Goal: Task Accomplishment & Management: Use online tool/utility

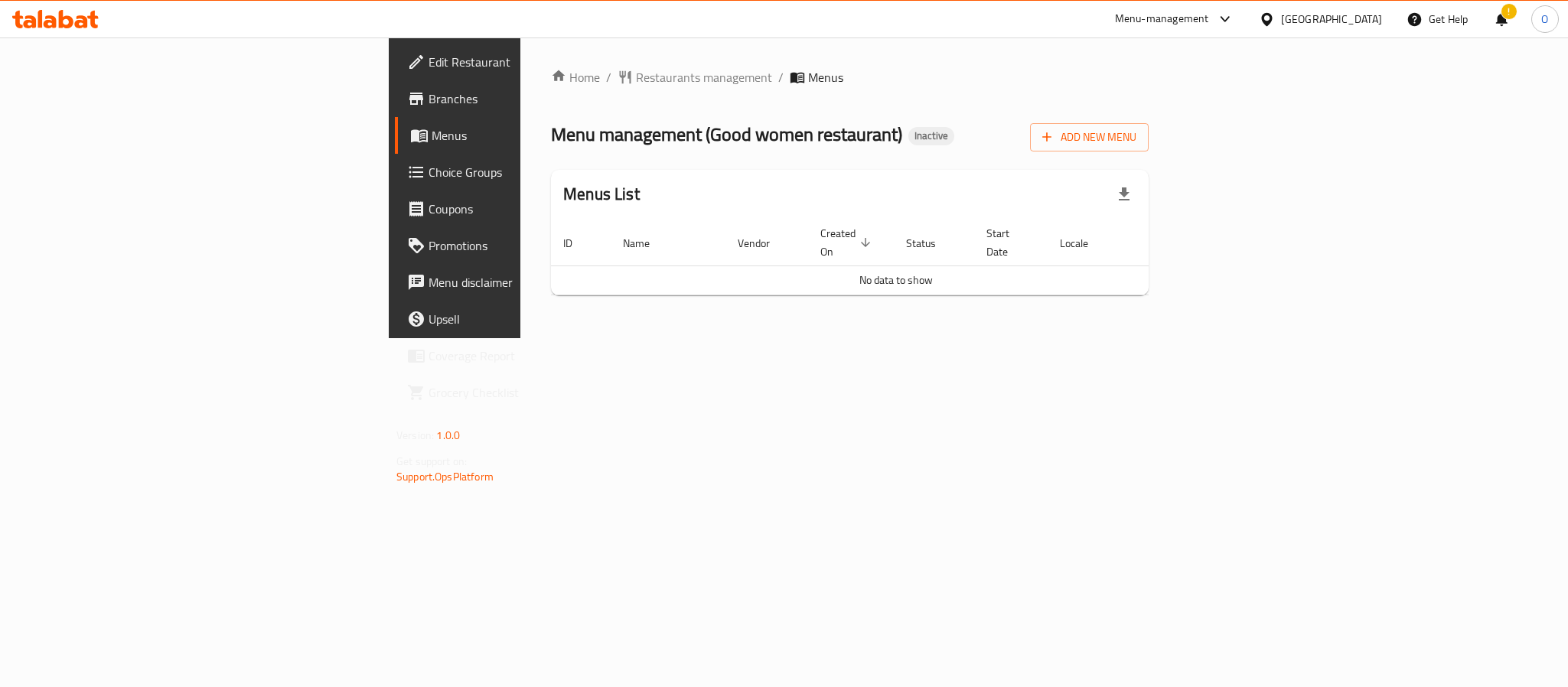
click at [428, 89] on span "Branches" at bounding box center [533, 98] width 210 height 18
click at [1137, 133] on span "Add New Menu" at bounding box center [1089, 137] width 94 height 19
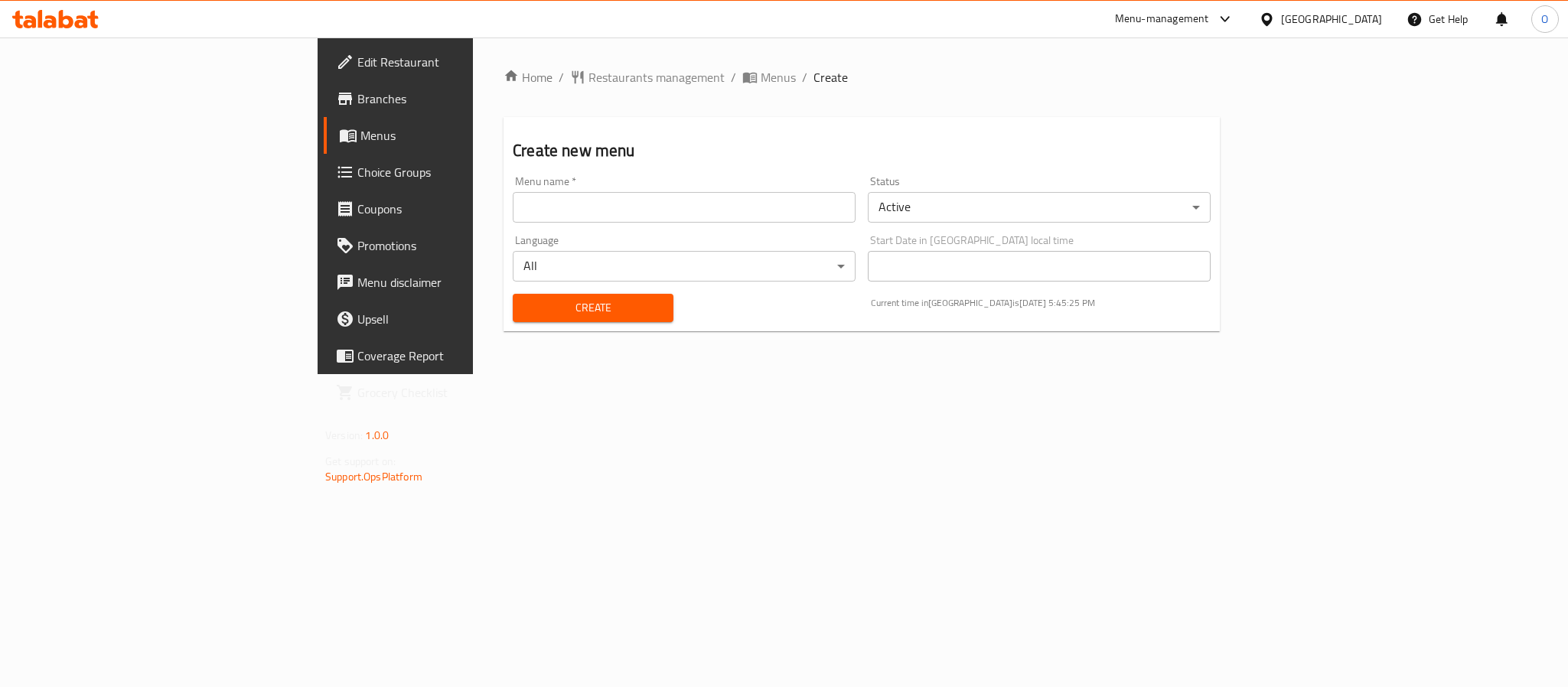
click at [714, 214] on input "text" at bounding box center [684, 207] width 343 height 31
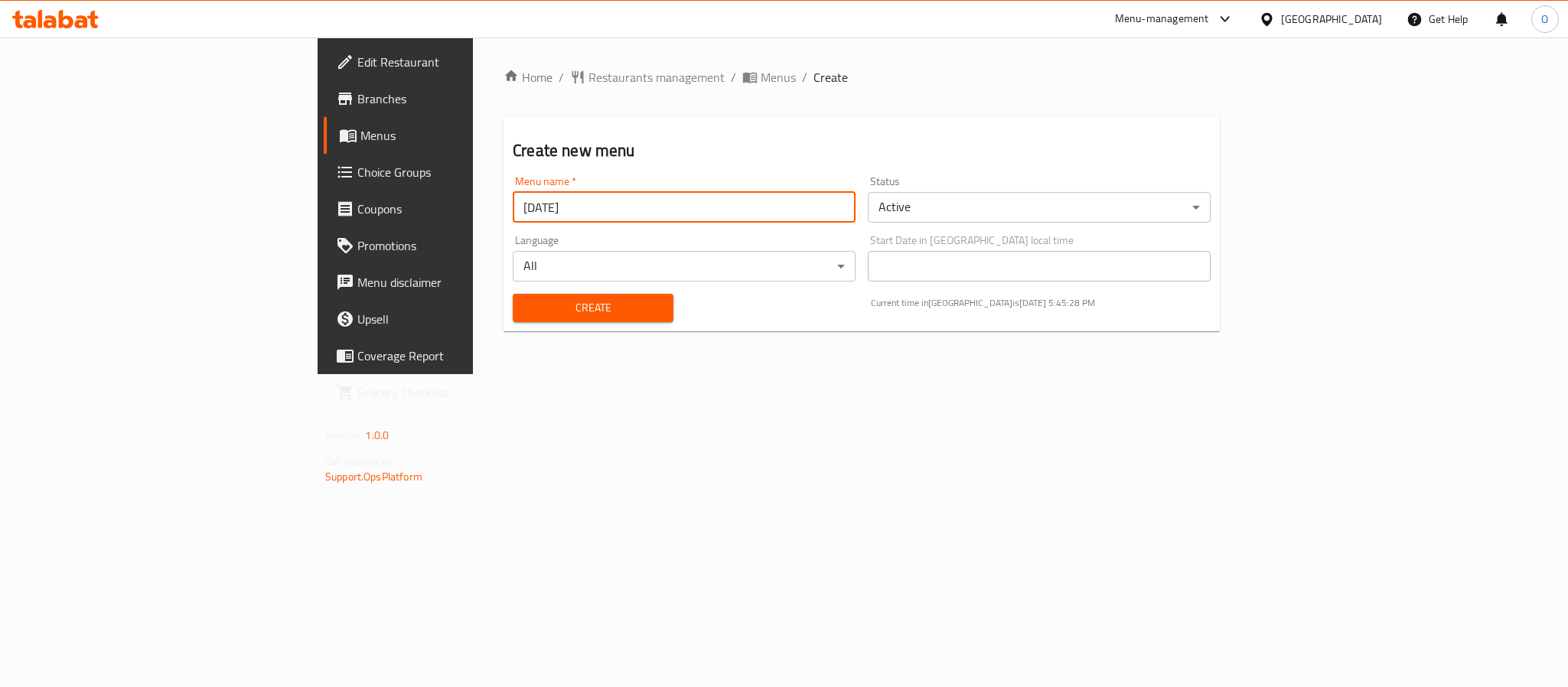
type input "09/28/2025"
click at [513, 294] on button "Create" at bounding box center [593, 308] width 161 height 28
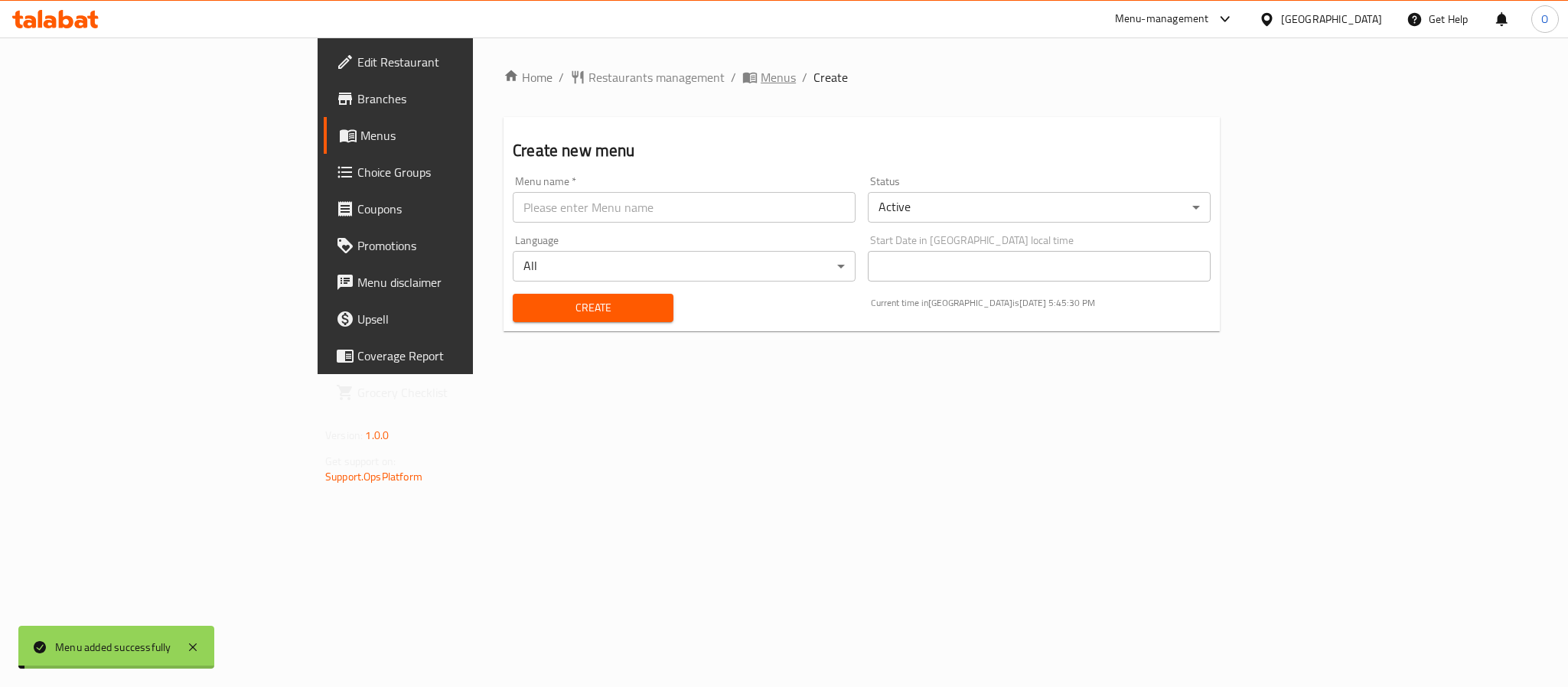
click at [761, 77] on span "Menus" at bounding box center [778, 77] width 35 height 18
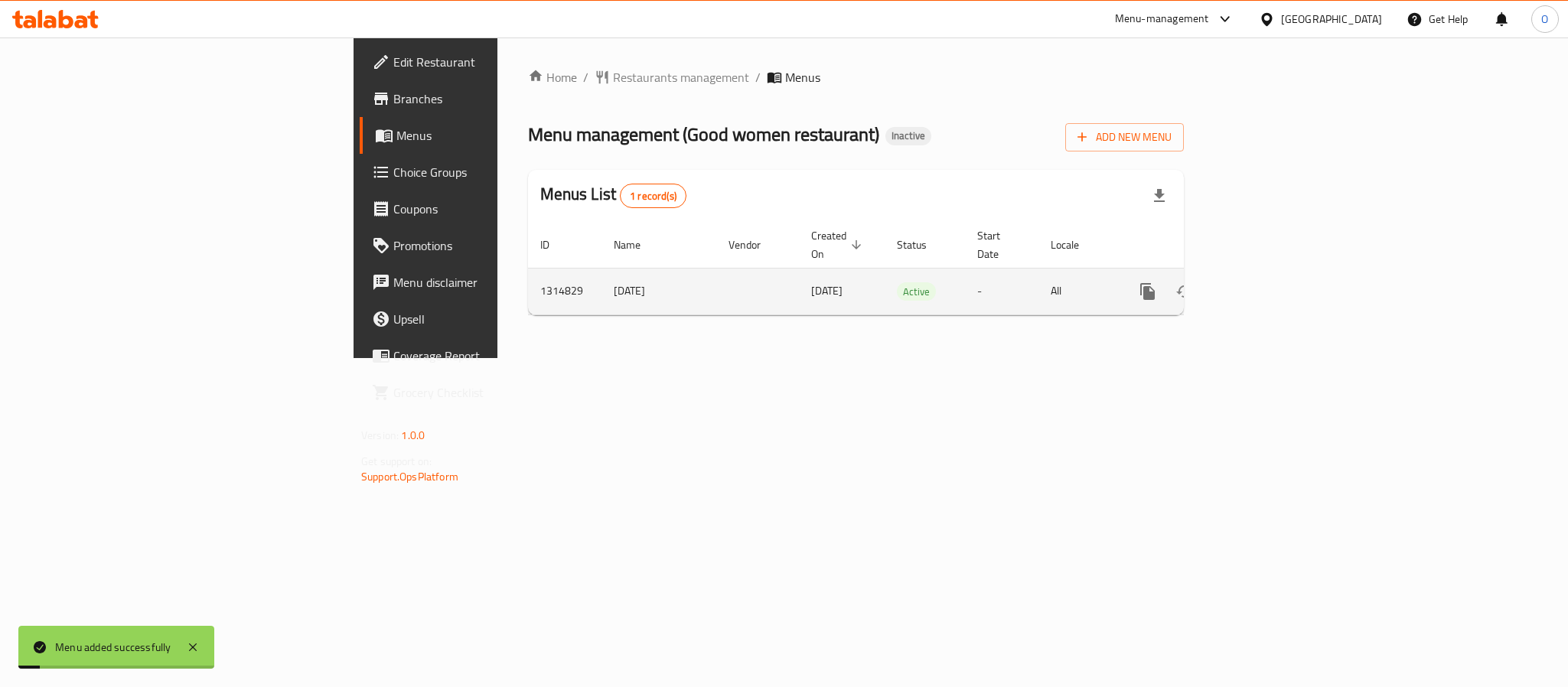
click at [1267, 283] on icon "enhanced table" at bounding box center [1258, 291] width 18 height 18
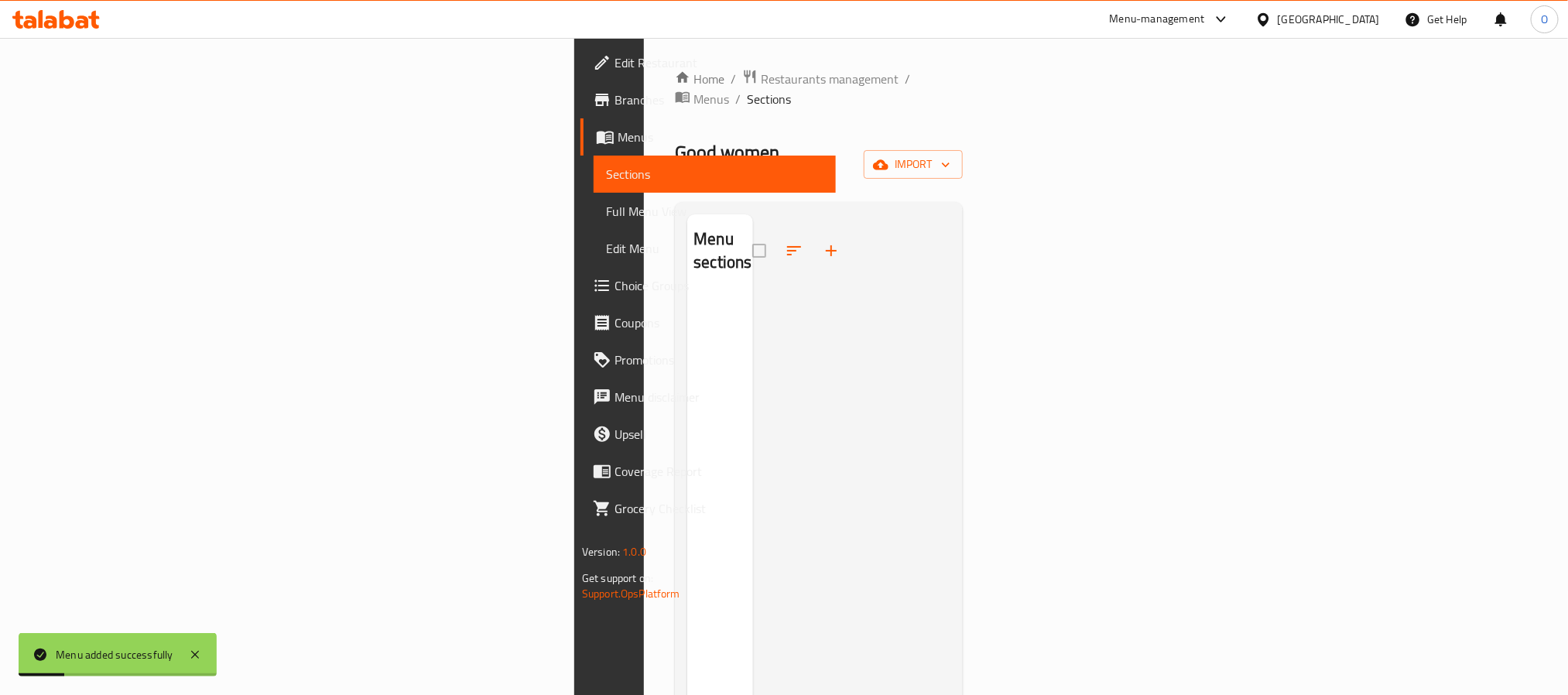
click at [963, 150] on div "Home / Restaurants management / Menus / Sections Good women restaurant Inactive…" at bounding box center [819, 496] width 288 height 854
drag, startPoint x: 1452, startPoint y: 143, endPoint x: 1461, endPoint y: 147, distance: 9.8
click at [963, 151] on button "import" at bounding box center [913, 165] width 99 height 29
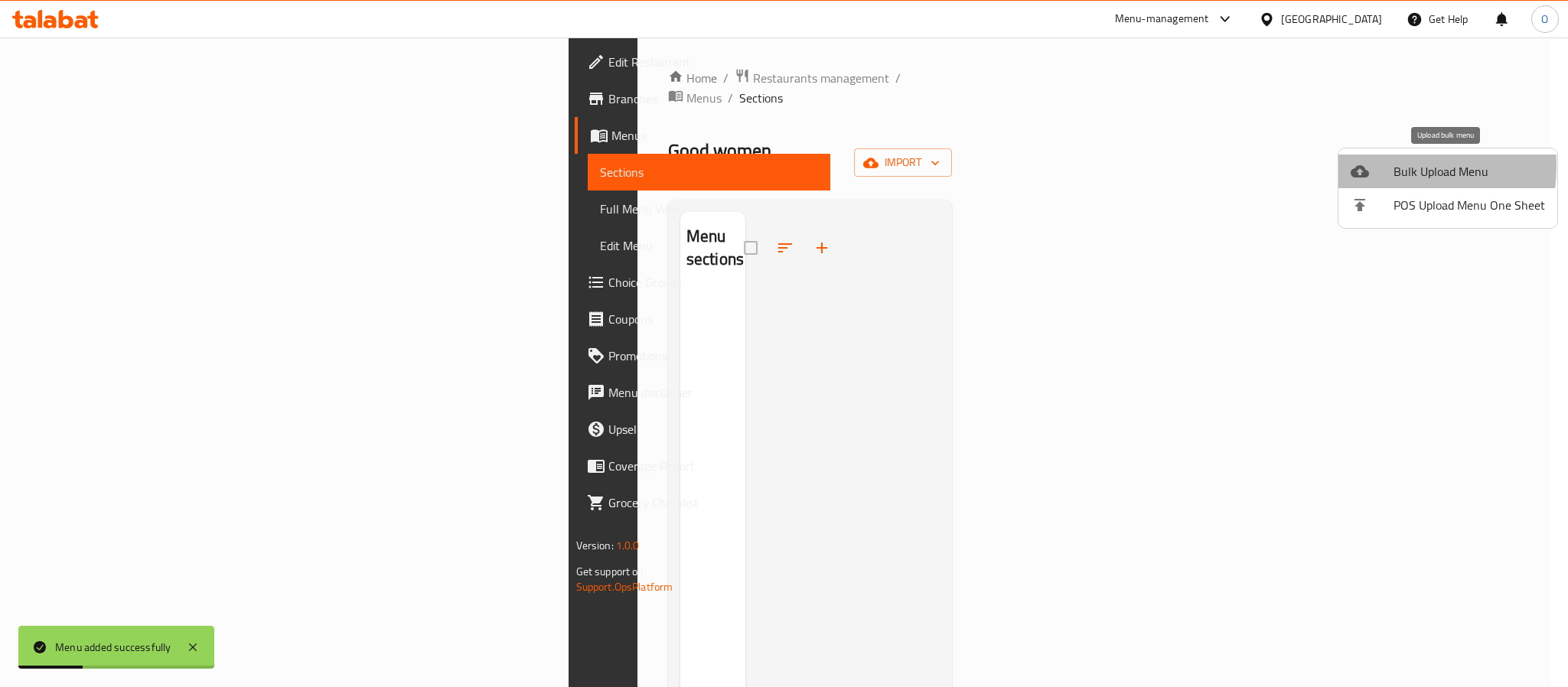
click at [1362, 165] on icon at bounding box center [1360, 171] width 18 height 18
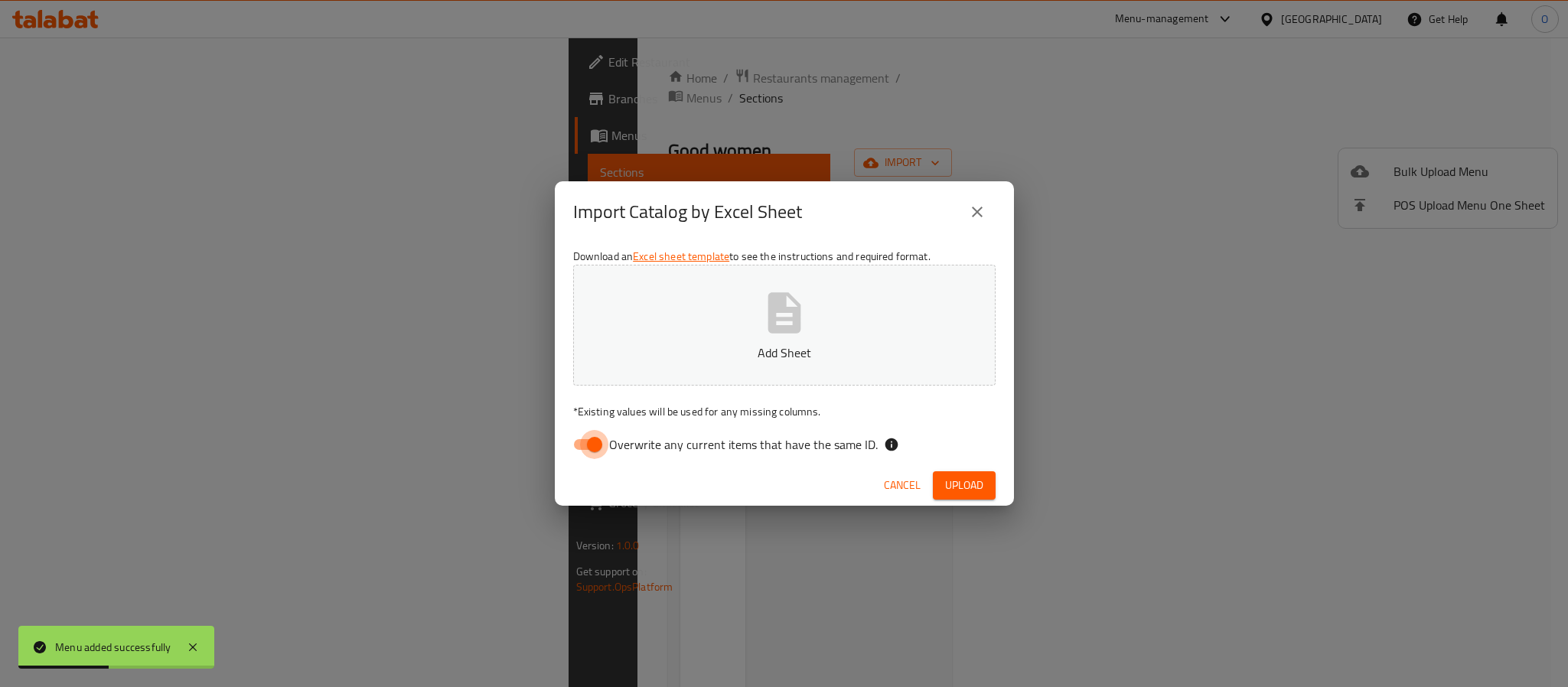
click at [590, 449] on input "Overwrite any current items that have the same ID." at bounding box center [594, 444] width 87 height 29
checkbox input "false"
drag, startPoint x: 969, startPoint y: 485, endPoint x: 1017, endPoint y: 634, distance: 156.5
click at [969, 485] on span "Upload" at bounding box center [964, 485] width 38 height 19
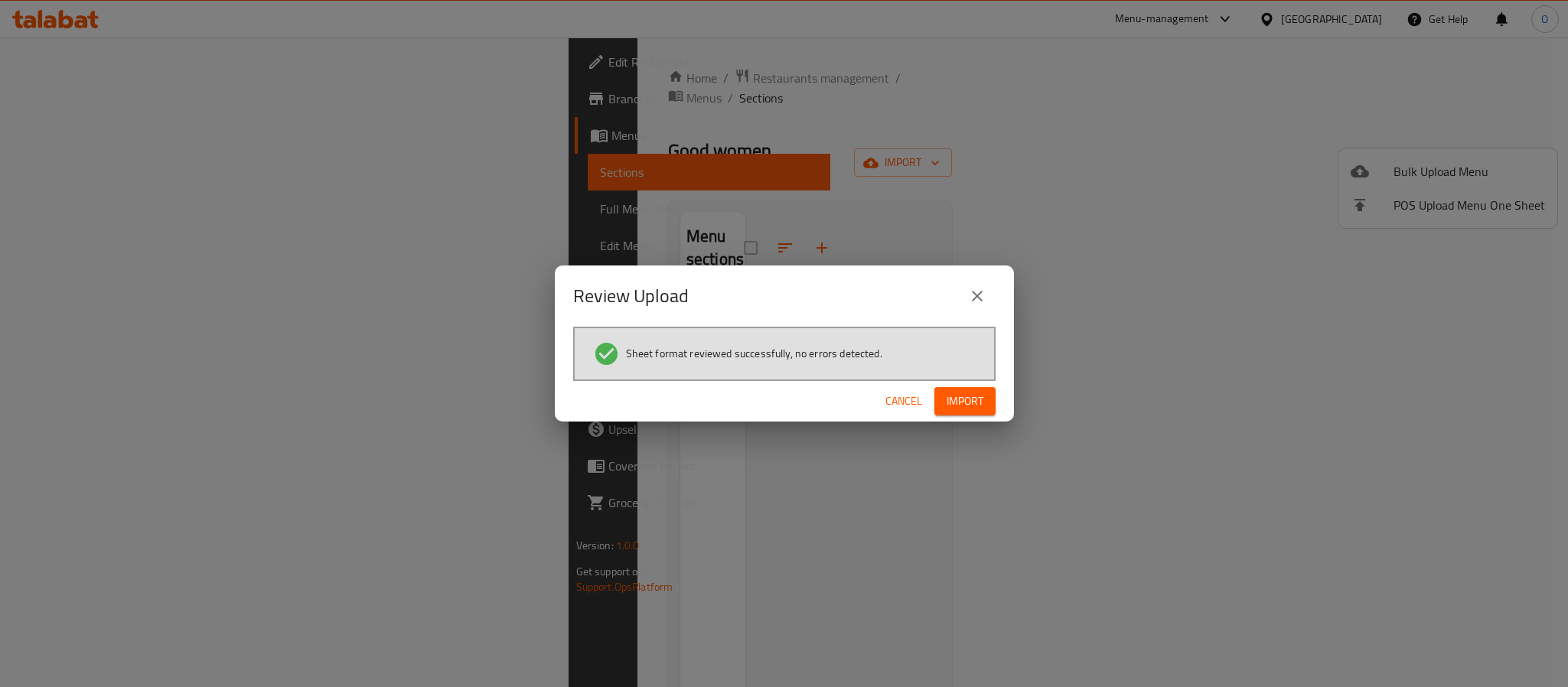
click at [972, 393] on span "Import" at bounding box center [965, 401] width 36 height 19
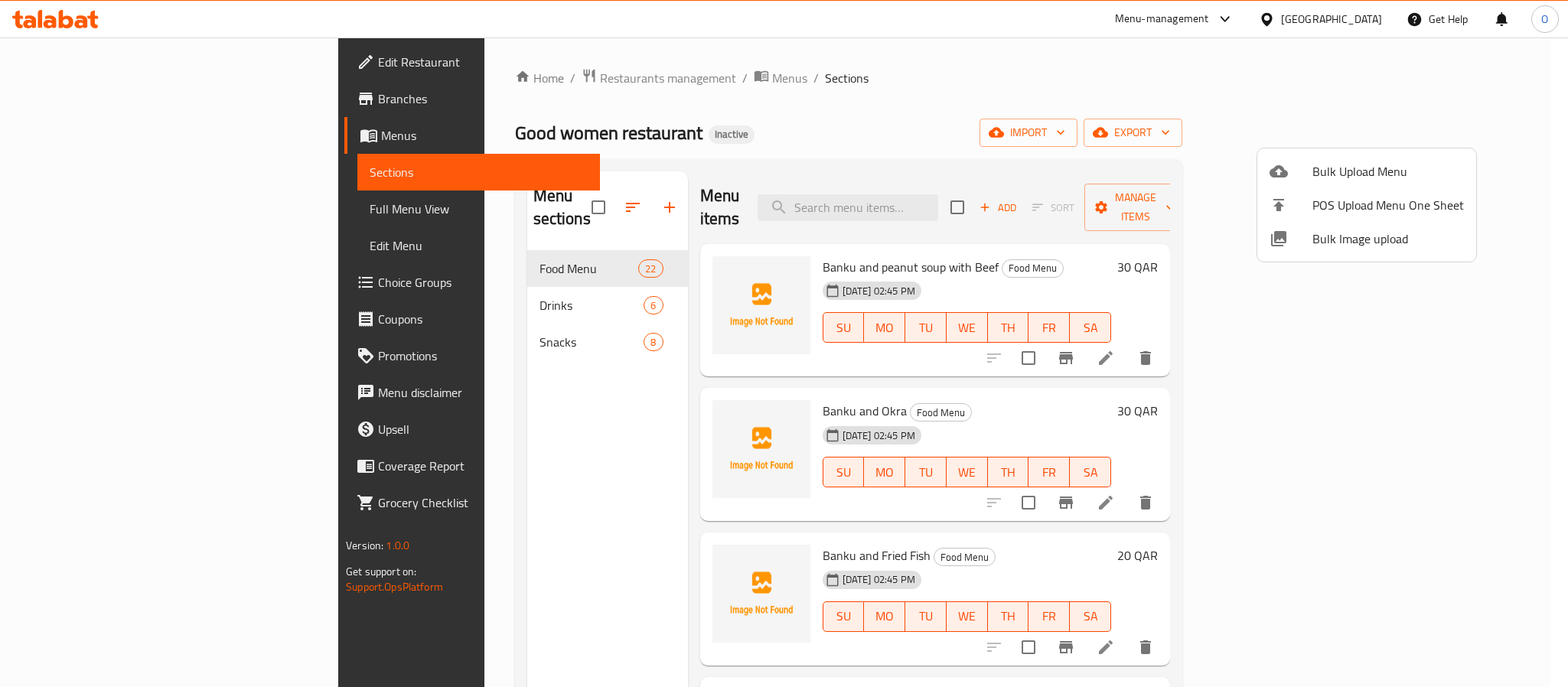
click at [79, 102] on div at bounding box center [784, 344] width 1568 height 687
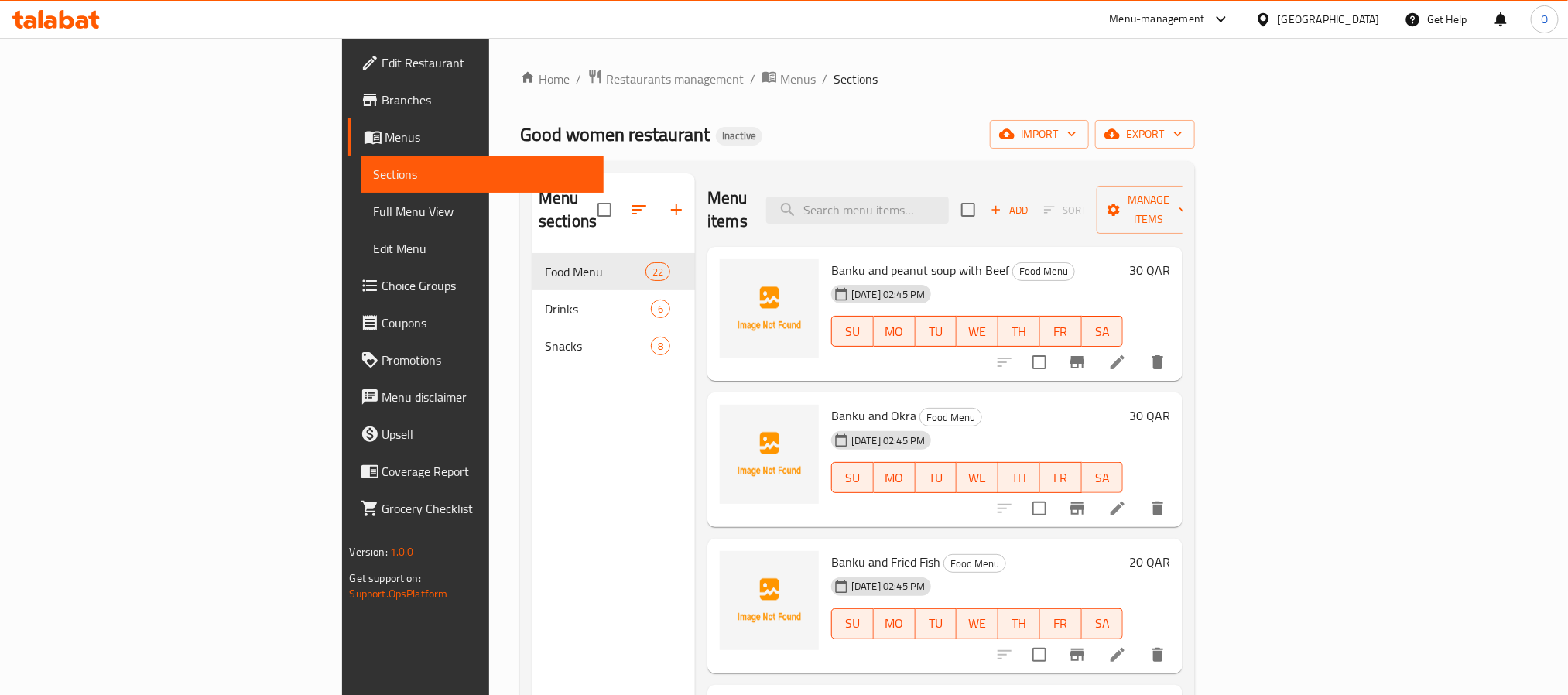
click at [383, 103] on span "Branches" at bounding box center [487, 99] width 209 height 18
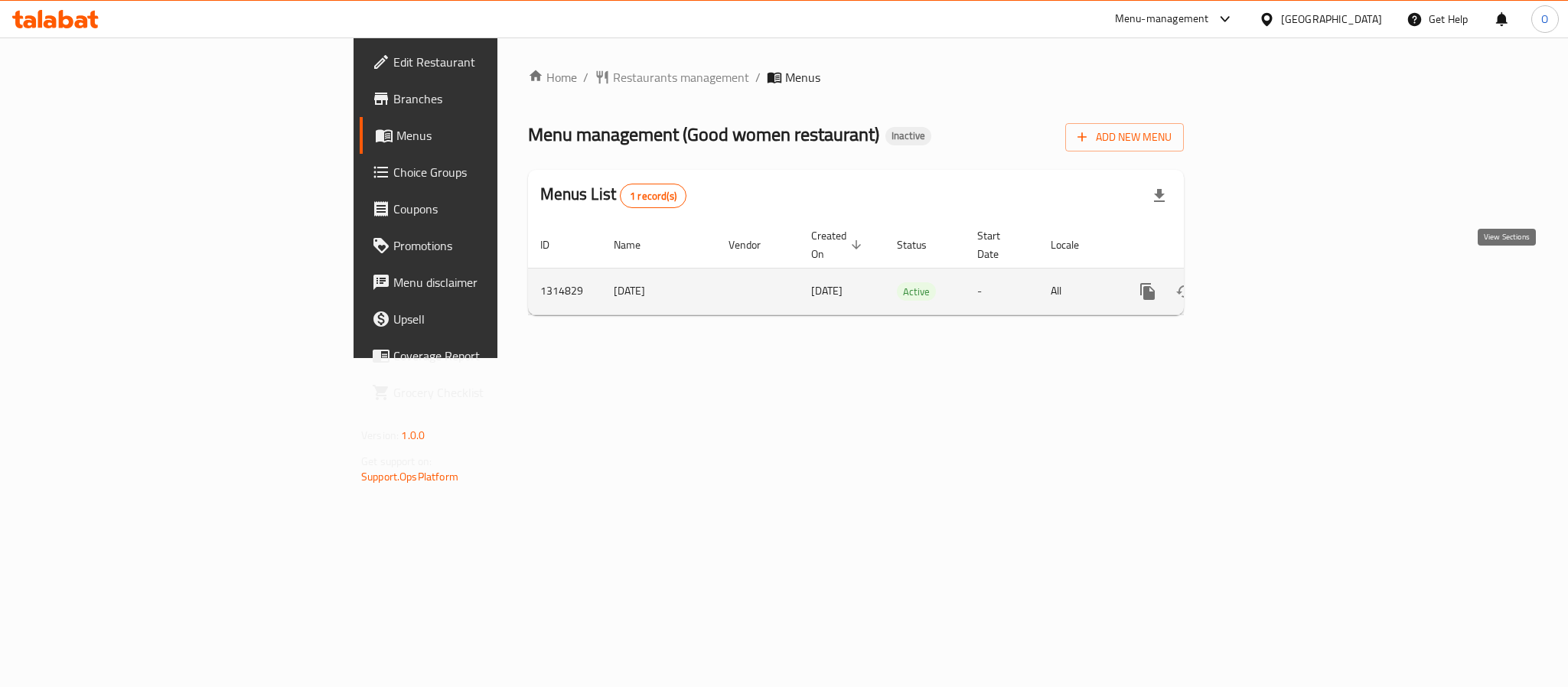
click at [1267, 283] on icon "enhanced table" at bounding box center [1258, 291] width 18 height 18
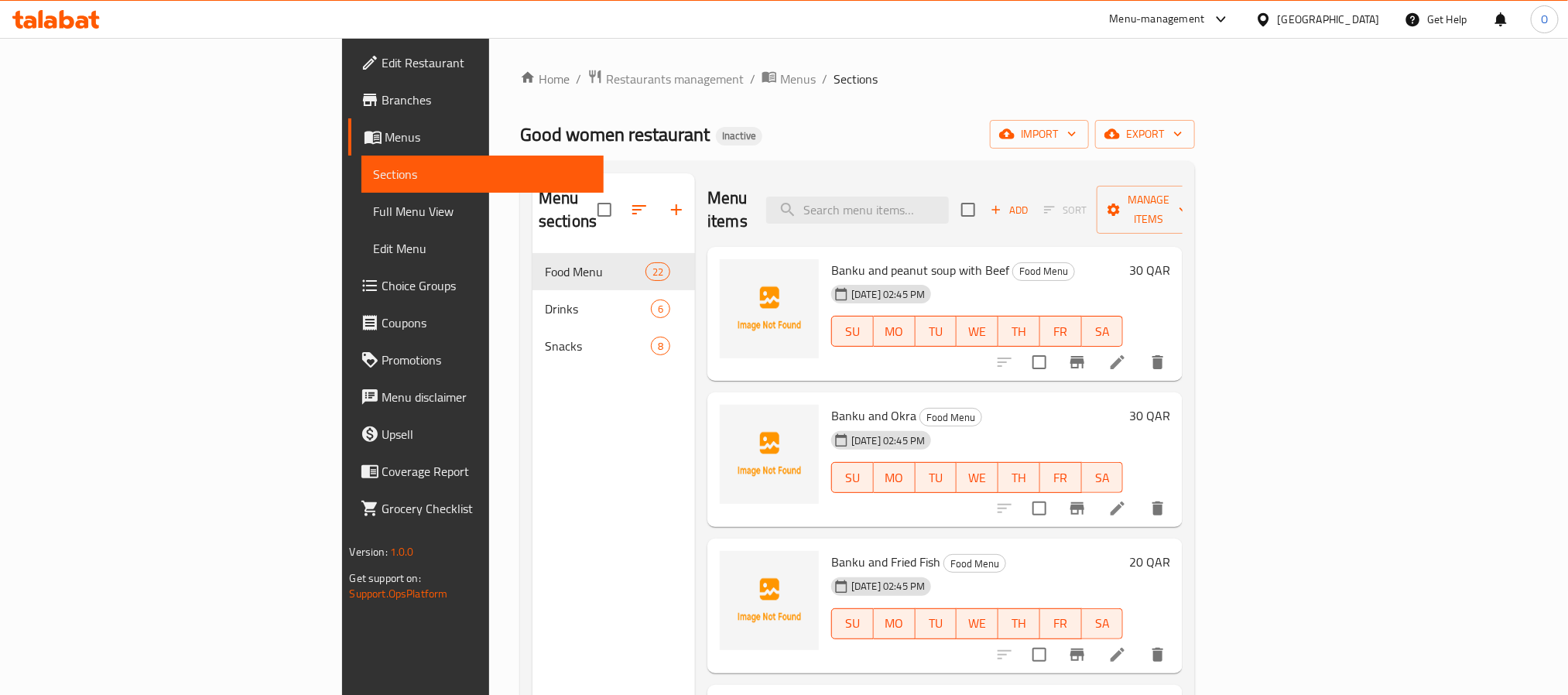
click at [374, 214] on span "Full Menu View" at bounding box center [483, 211] width 218 height 18
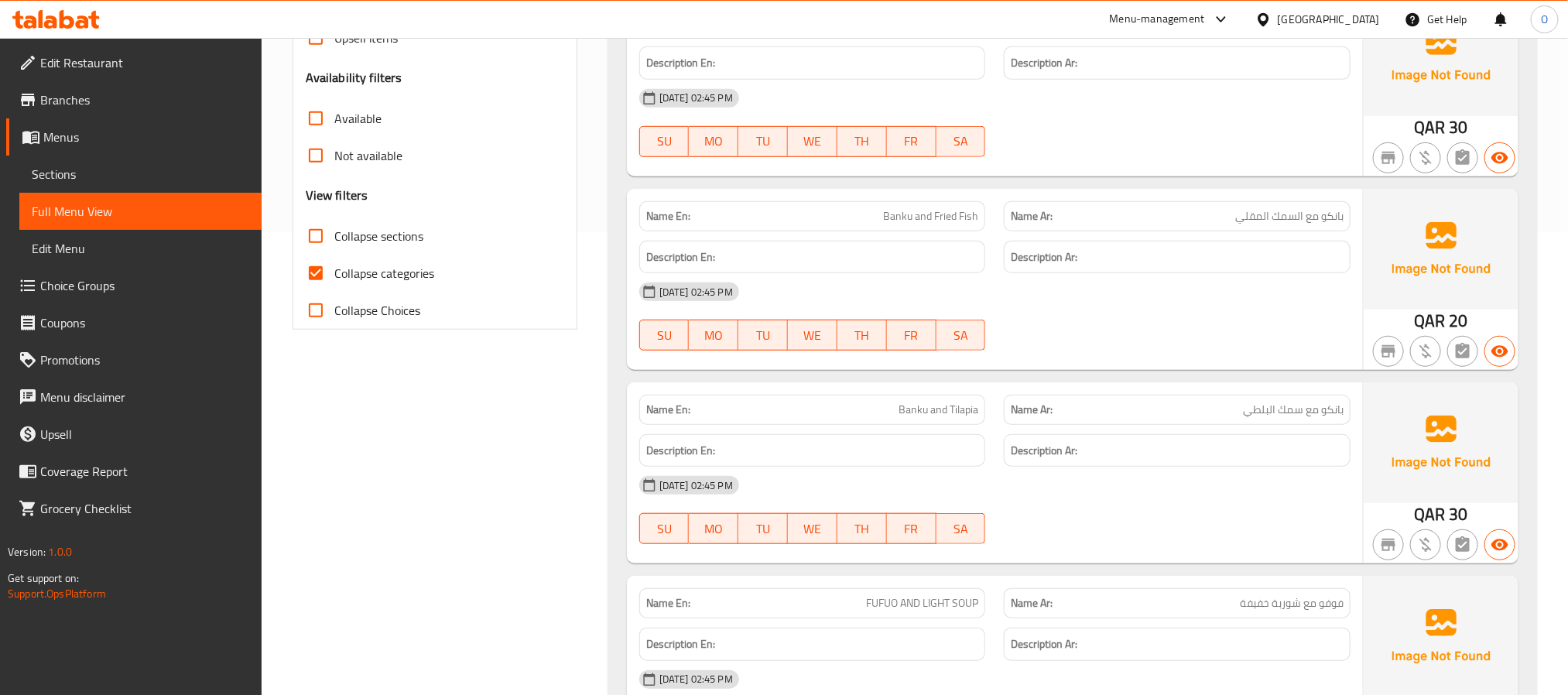
scroll to position [464, 0]
click at [388, 268] on span "Collapse categories" at bounding box center [384, 271] width 100 height 18
click at [335, 268] on input "Collapse categories" at bounding box center [315, 271] width 37 height 37
checkbox input "false"
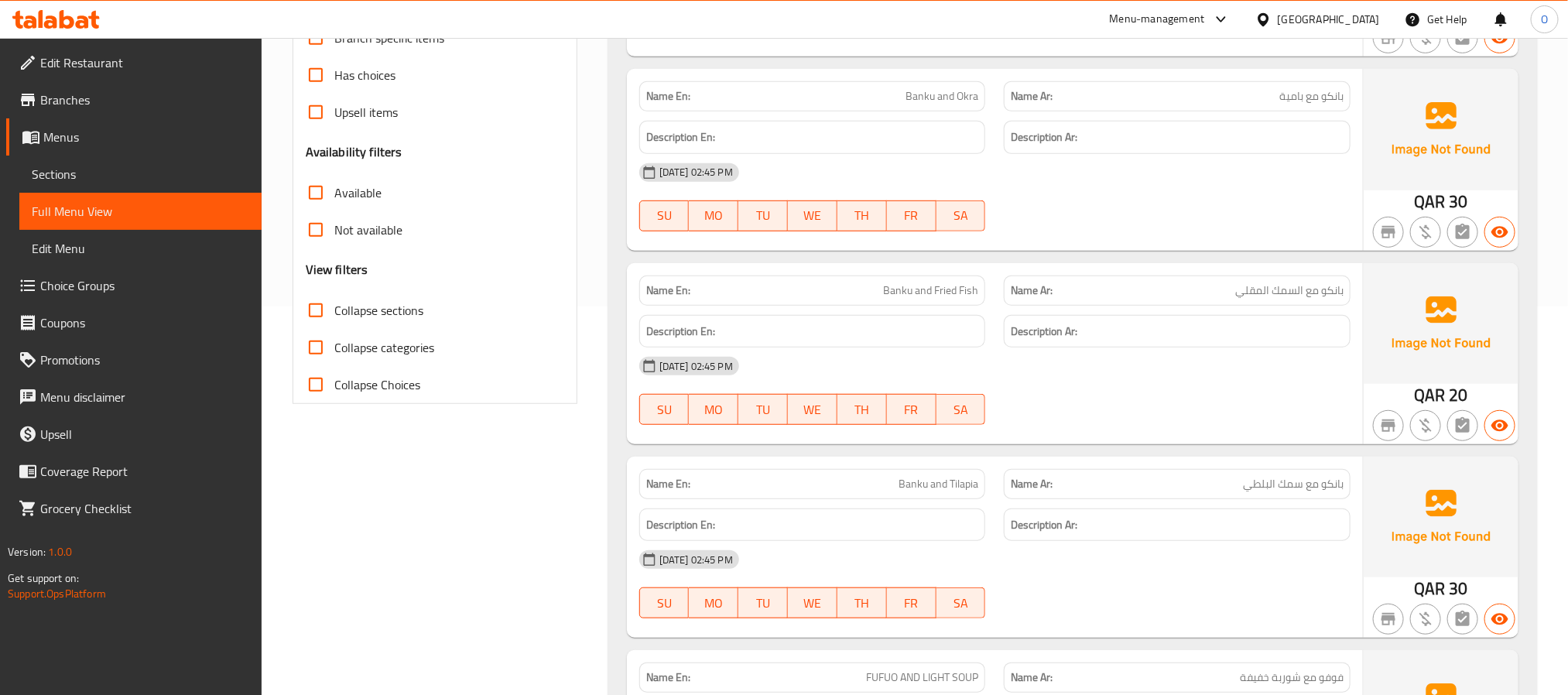
scroll to position [0, 0]
